Goal: Information Seeking & Learning: Learn about a topic

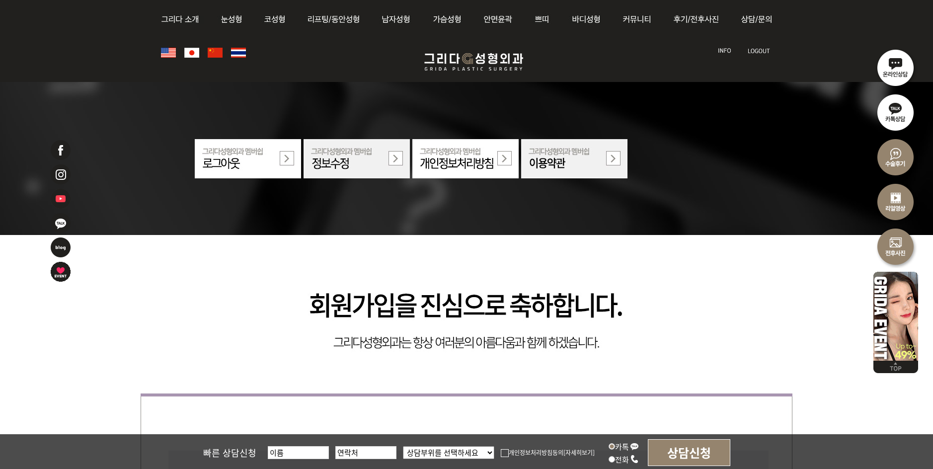
scroll to position [175, 0]
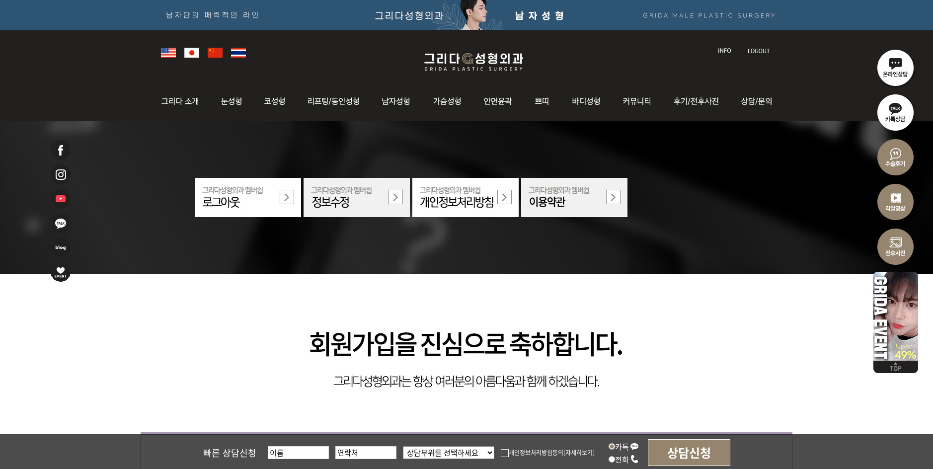
click at [185, 13] on img at bounding box center [473, 15] width 946 height 30
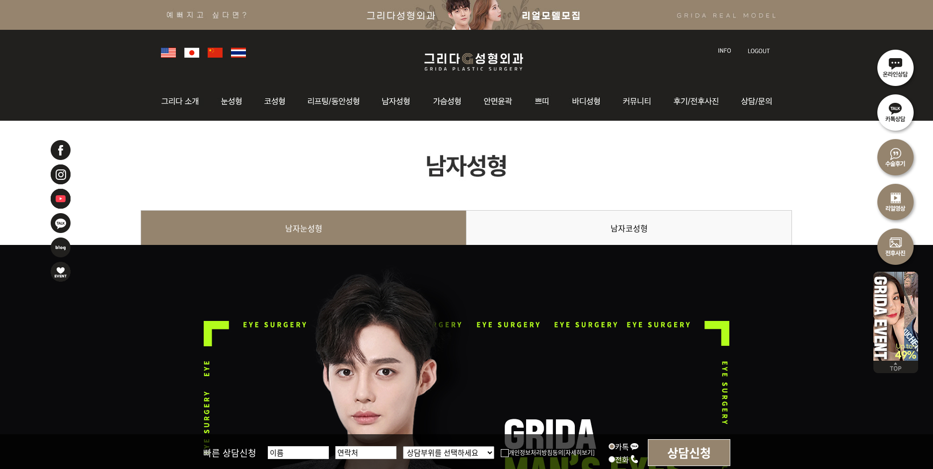
drag, startPoint x: 572, startPoint y: 153, endPoint x: 716, endPoint y: 145, distance: 144.8
drag, startPoint x: 716, startPoint y: 145, endPoint x: 817, endPoint y: 53, distance: 136.5
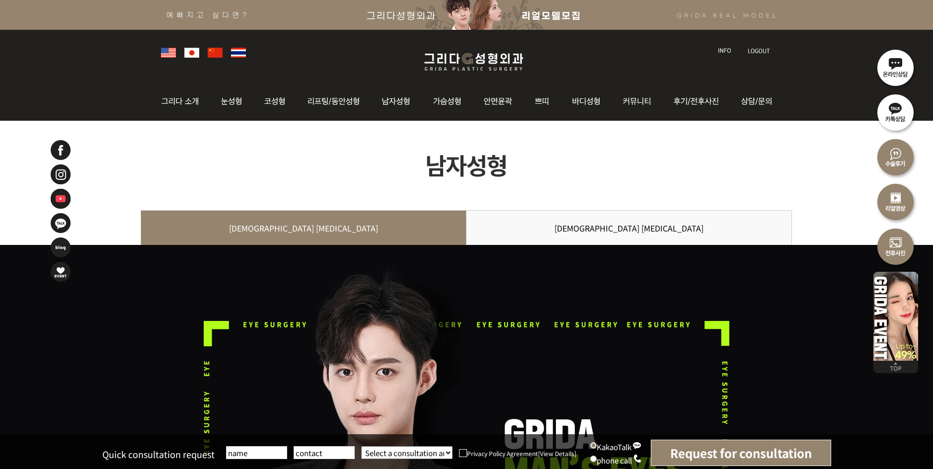
click at [726, 454] on input "Request for consultation" at bounding box center [741, 453] width 180 height 26
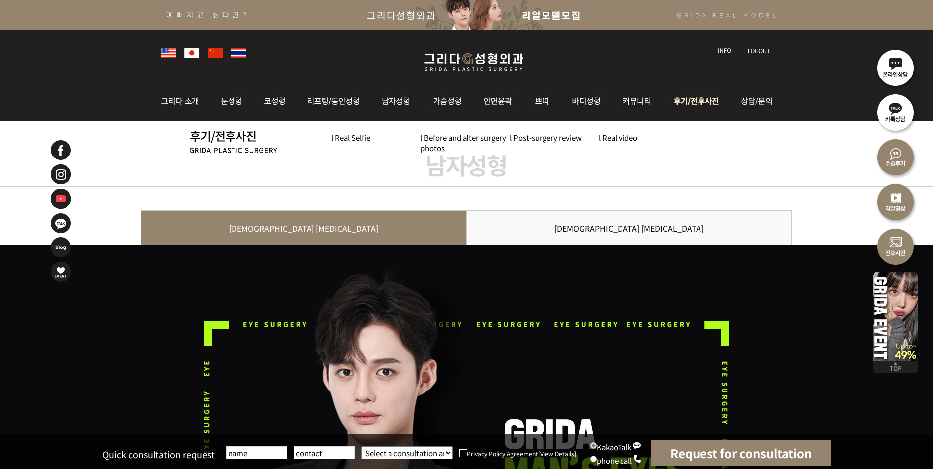
click at [690, 97] on img at bounding box center [698, 101] width 69 height 39
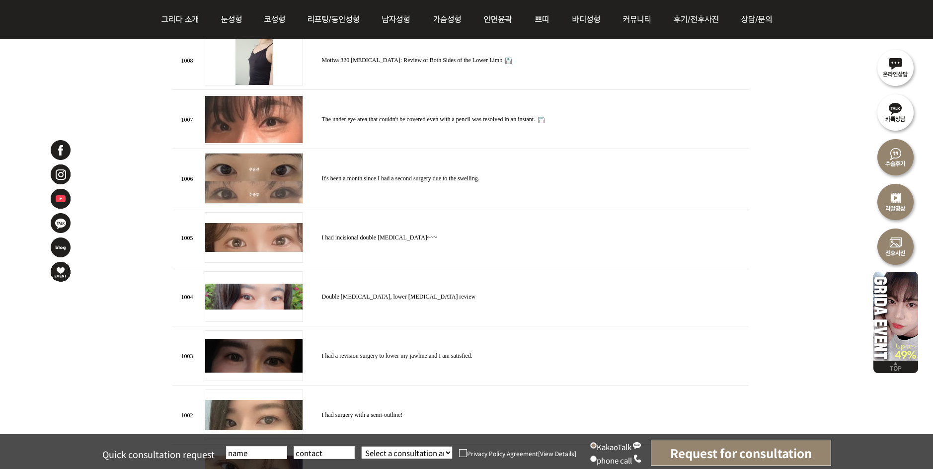
scroll to position [497, 0]
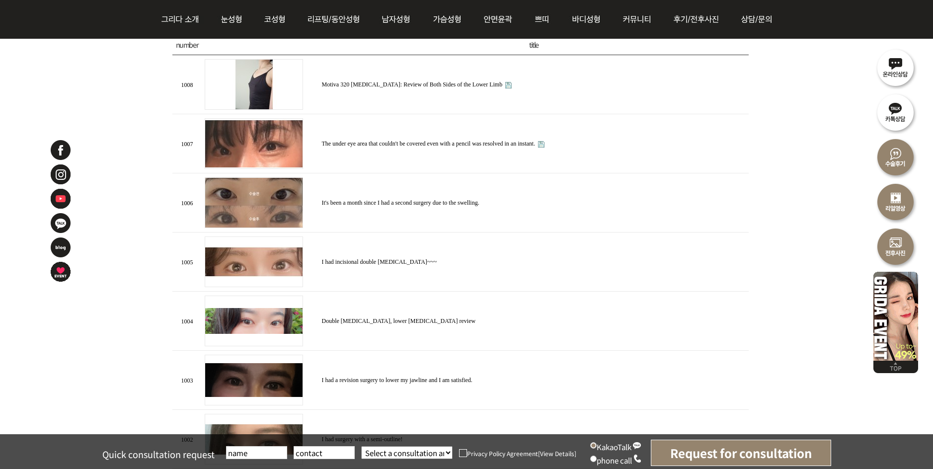
click at [404, 259] on font "I had incisional double eyelid surgery~~~" at bounding box center [379, 261] width 115 height 7
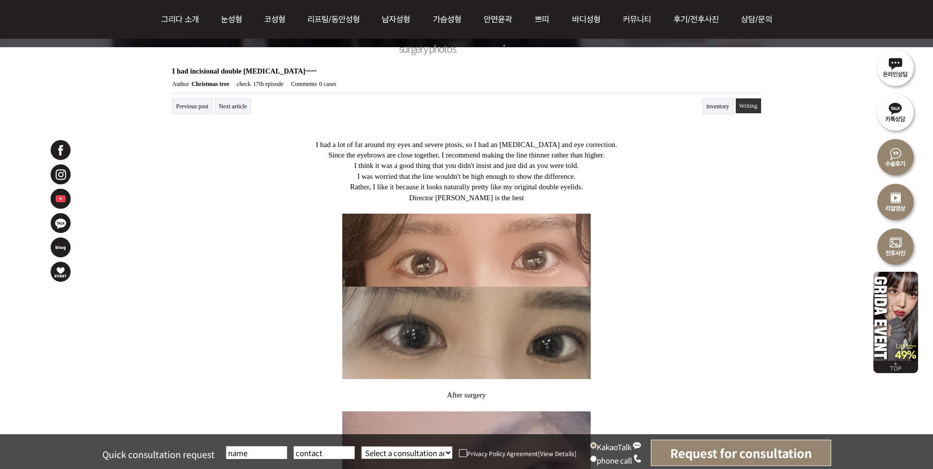
scroll to position [199, 0]
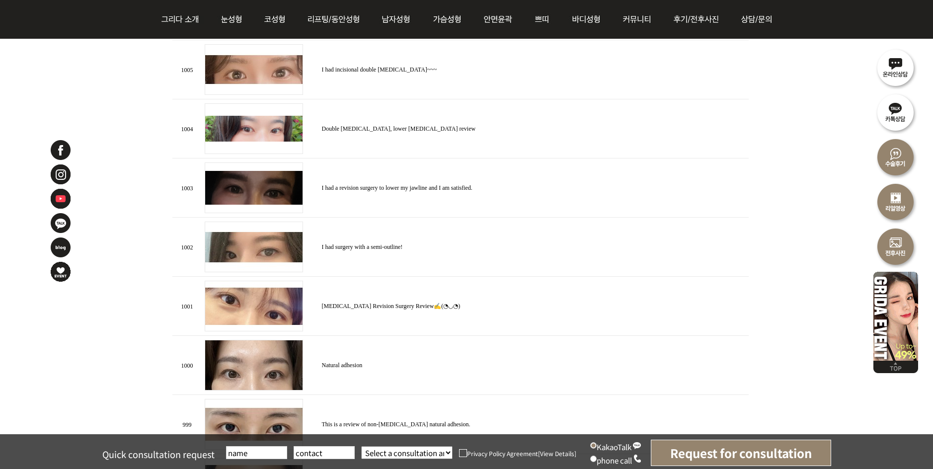
scroll to position [747, 0]
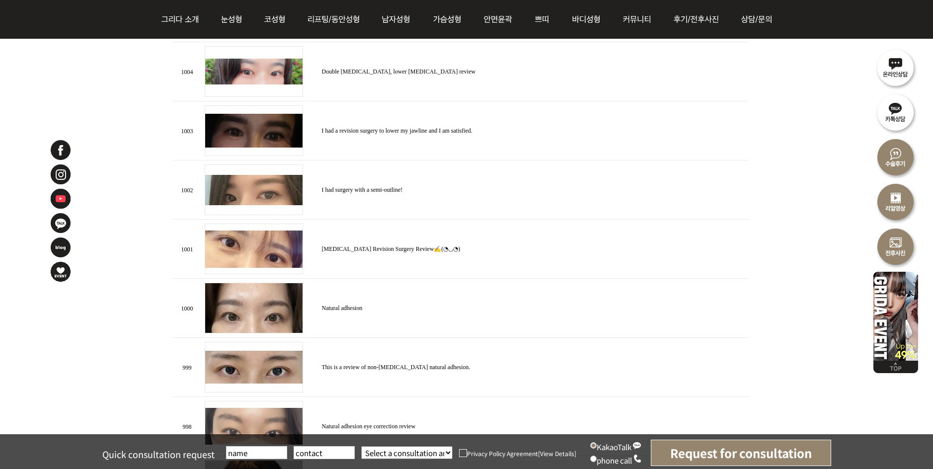
click at [374, 249] on font "[MEDICAL_DATA] Revision Surgery Review✍(◔◡◔)" at bounding box center [391, 249] width 139 height 7
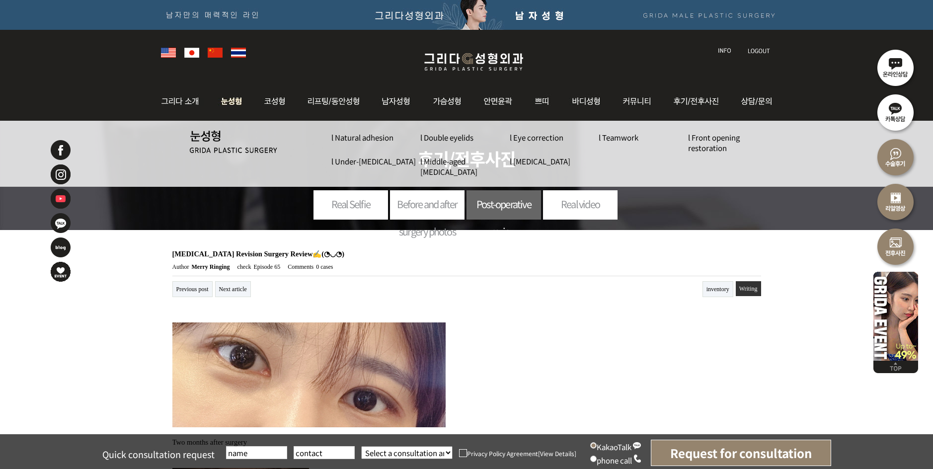
click at [436, 137] on font "l Double eyelids" at bounding box center [446, 137] width 53 height 10
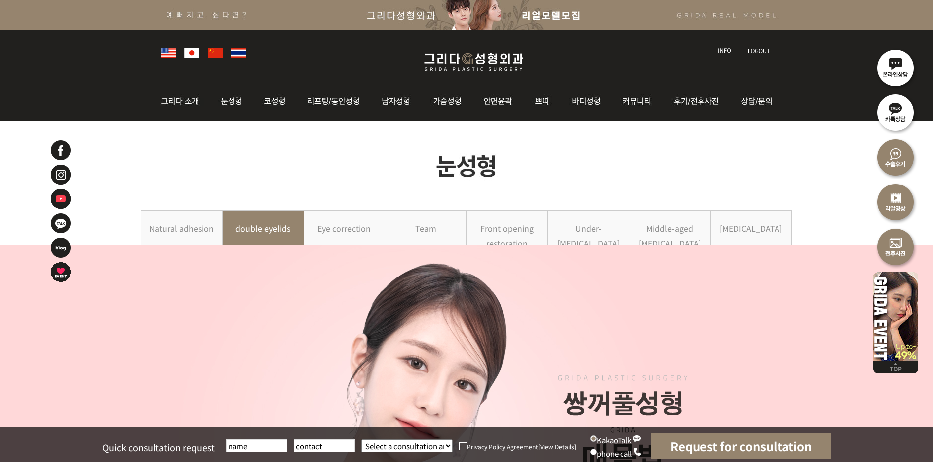
click at [181, 11] on img at bounding box center [473, 15] width 946 height 30
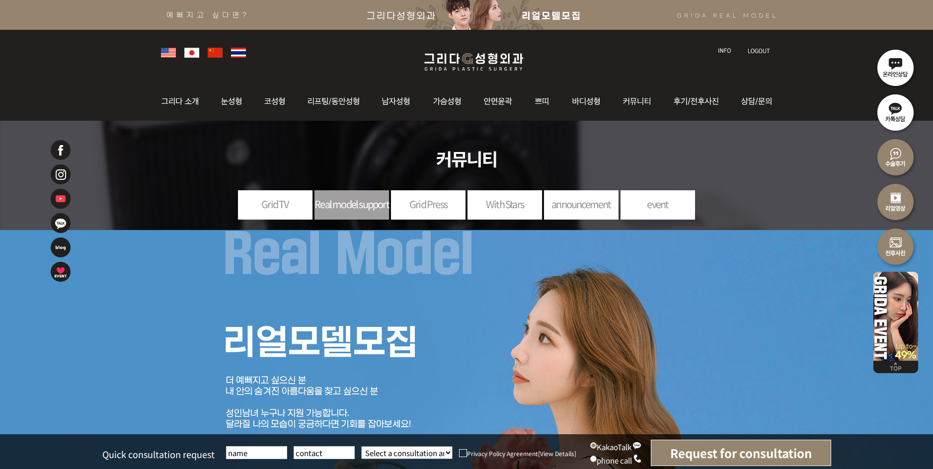
click at [234, 14] on img at bounding box center [473, 15] width 946 height 30
click at [179, 22] on img at bounding box center [473, 15] width 946 height 30
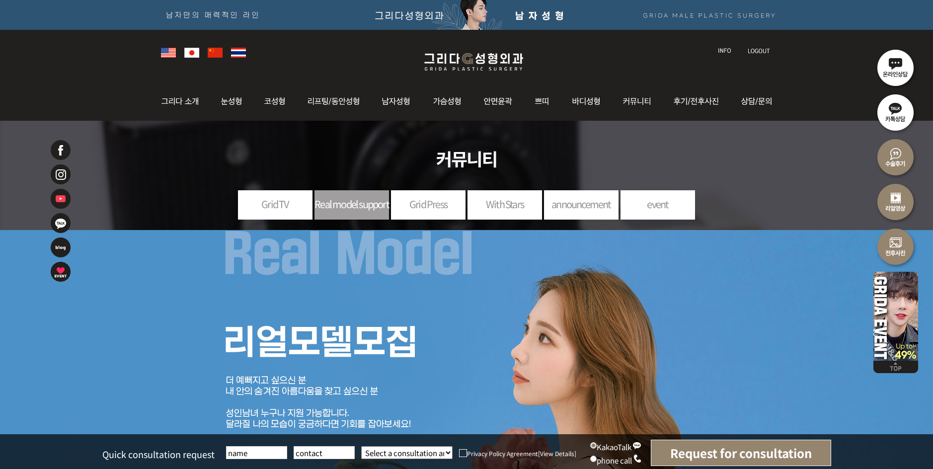
click at [883, 68] on img at bounding box center [896, 67] width 45 height 45
